Goal: Communication & Community: Answer question/provide support

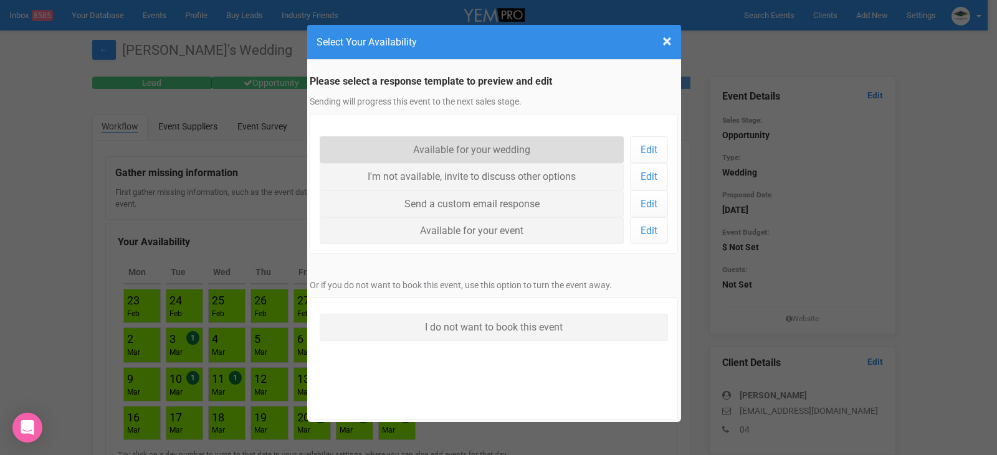
click at [563, 142] on link "Available for your wedding" at bounding box center [472, 149] width 305 height 27
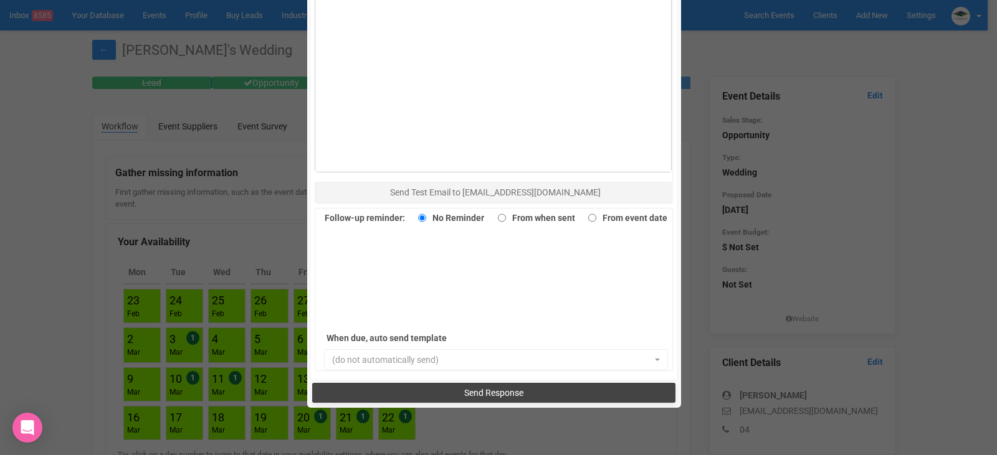
scroll to position [857, 0]
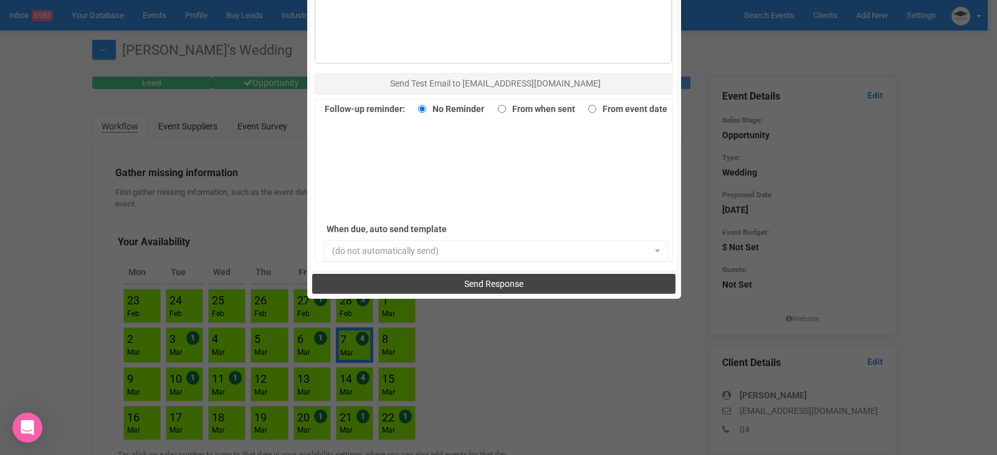
click at [497, 283] on span "Send Response" at bounding box center [493, 284] width 59 height 10
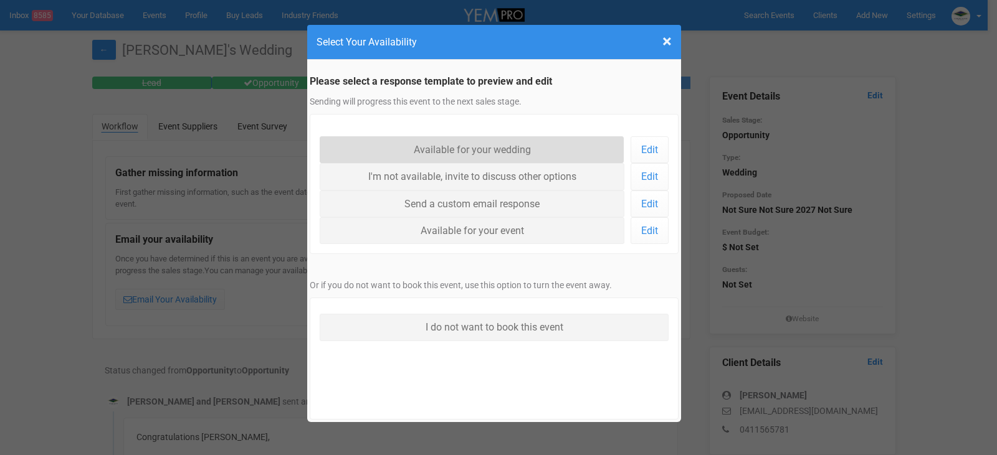
click at [476, 152] on link "Available for your wedding" at bounding box center [472, 149] width 305 height 27
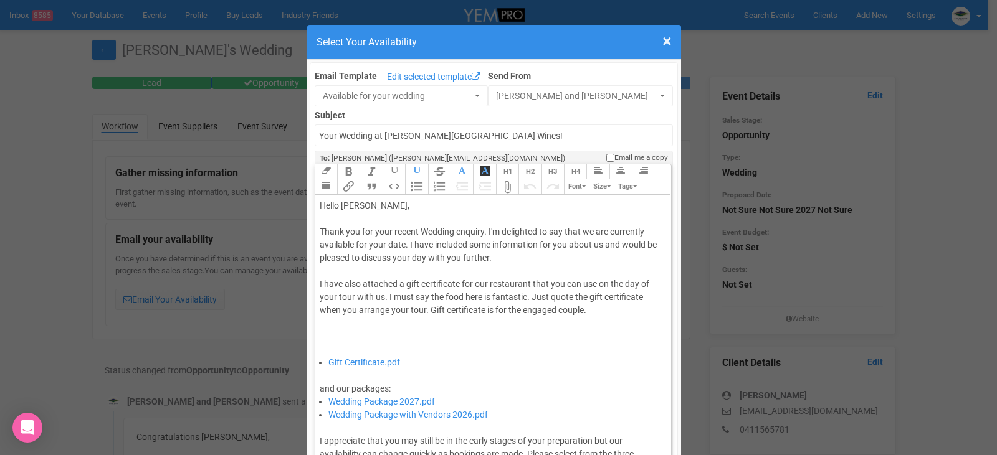
click at [403, 246] on div "Thank you for your recent Wedding enquiry. I'm delighted to say that we are cur…" at bounding box center [491, 291] width 343 height 131
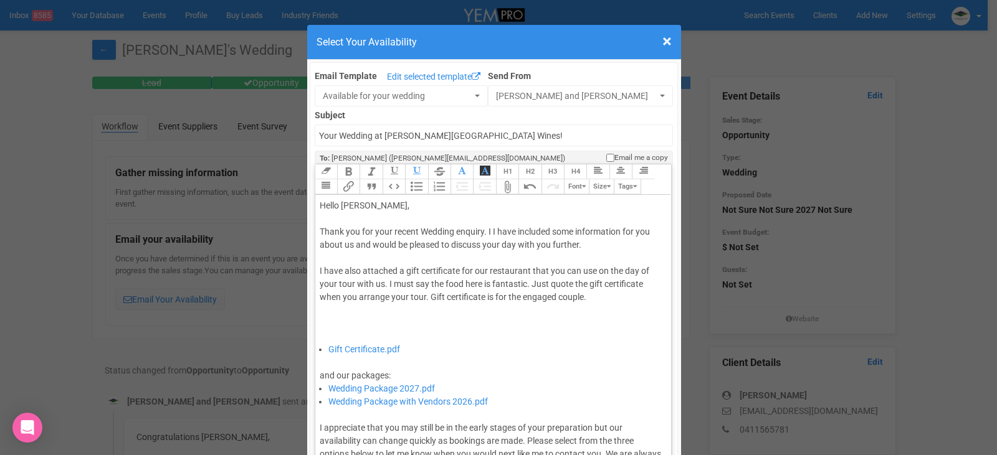
type trix-editor "<div>Hello Alanna,&nbsp;</div><div><br></div><div>Thank you for your recent Wed…"
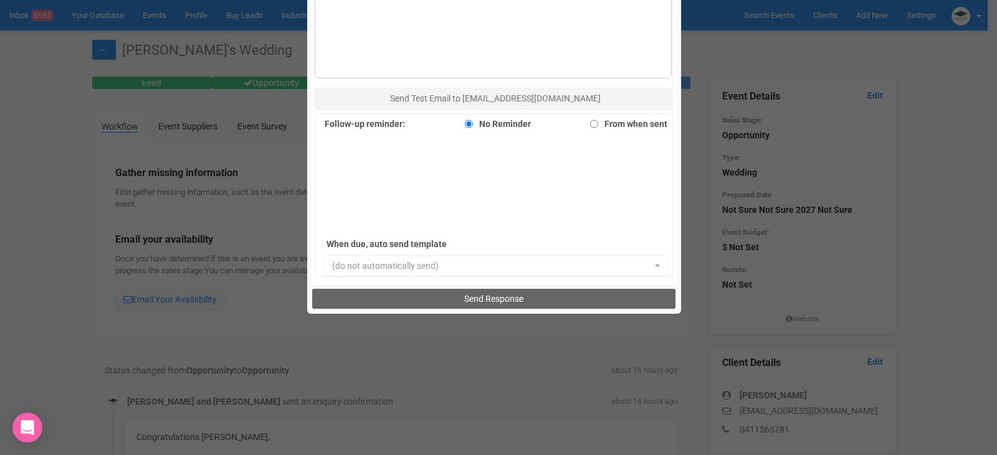
scroll to position [857, 0]
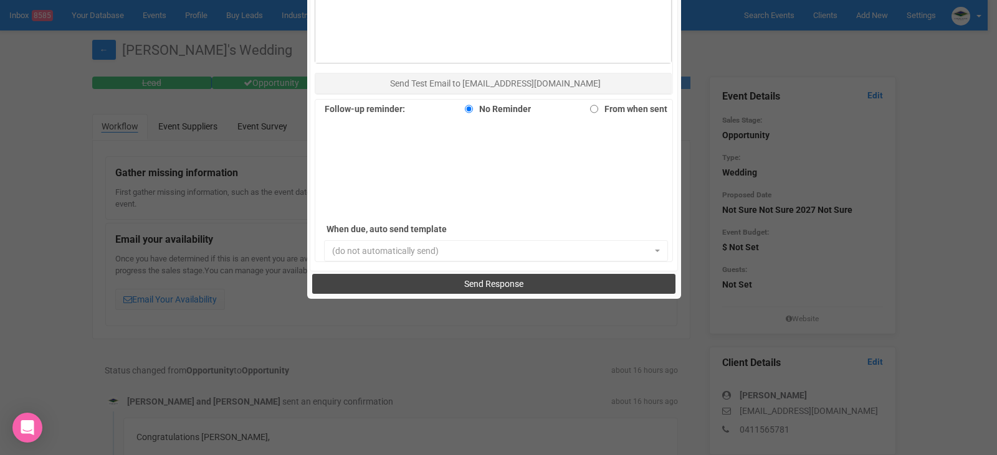
click at [464, 285] on span "Send Response" at bounding box center [493, 284] width 59 height 10
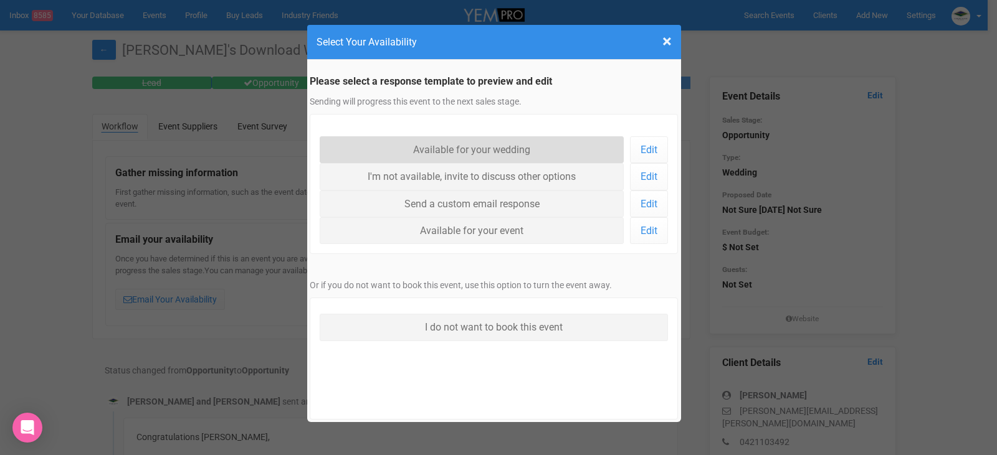
click at [416, 146] on link "Available for your wedding" at bounding box center [472, 149] width 305 height 27
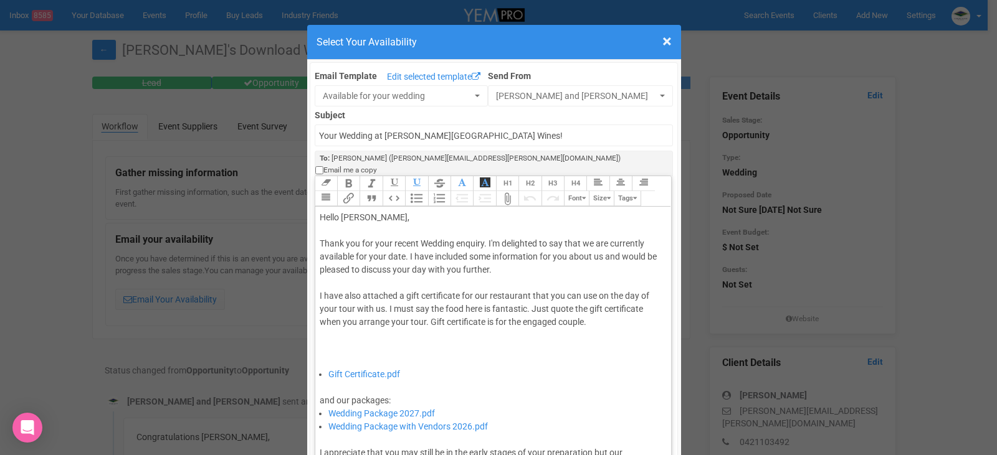
click at [401, 242] on div "Thank you for your recent Wedding enquiry. I'm delighted to say that we are cur…" at bounding box center [491, 302] width 343 height 131
click at [404, 244] on div "Thank you for your recent Wedding enquiry. I'm delighted to say that we are cur…" at bounding box center [491, 302] width 343 height 131
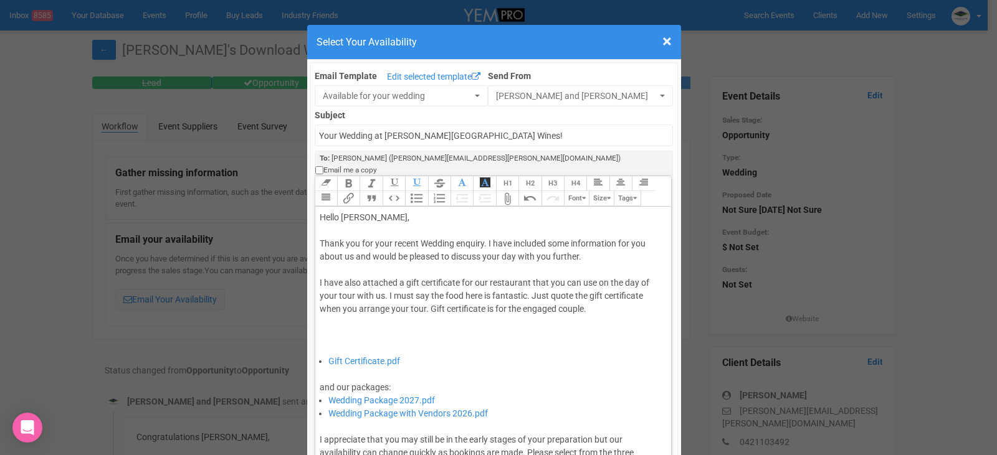
type trix-editor "<div>Hello Andrew,&nbsp;</div><div><br></div><div>Thank you for your recent Wed…"
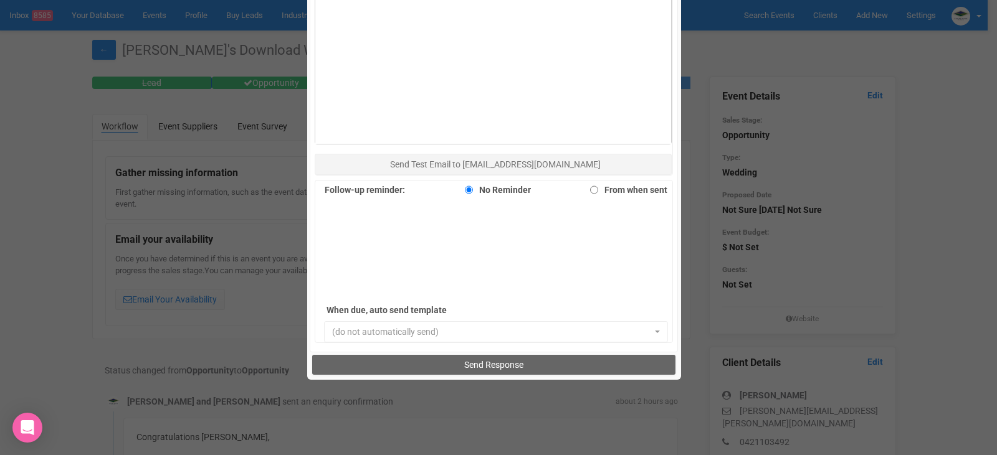
scroll to position [857, 0]
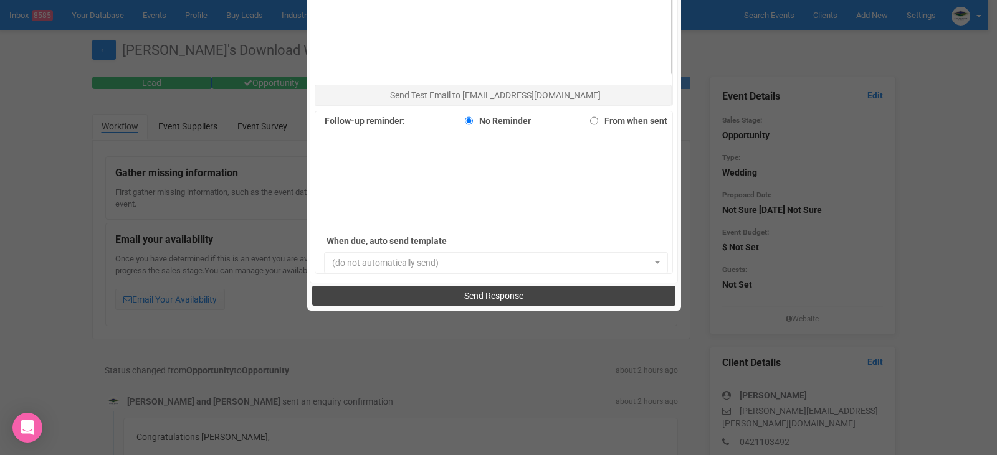
drag, startPoint x: 485, startPoint y: 278, endPoint x: 629, endPoint y: 333, distance: 153.6
click at [488, 286] on button "Send Response" at bounding box center [493, 296] width 363 height 20
